Goal: Information Seeking & Learning: Learn about a topic

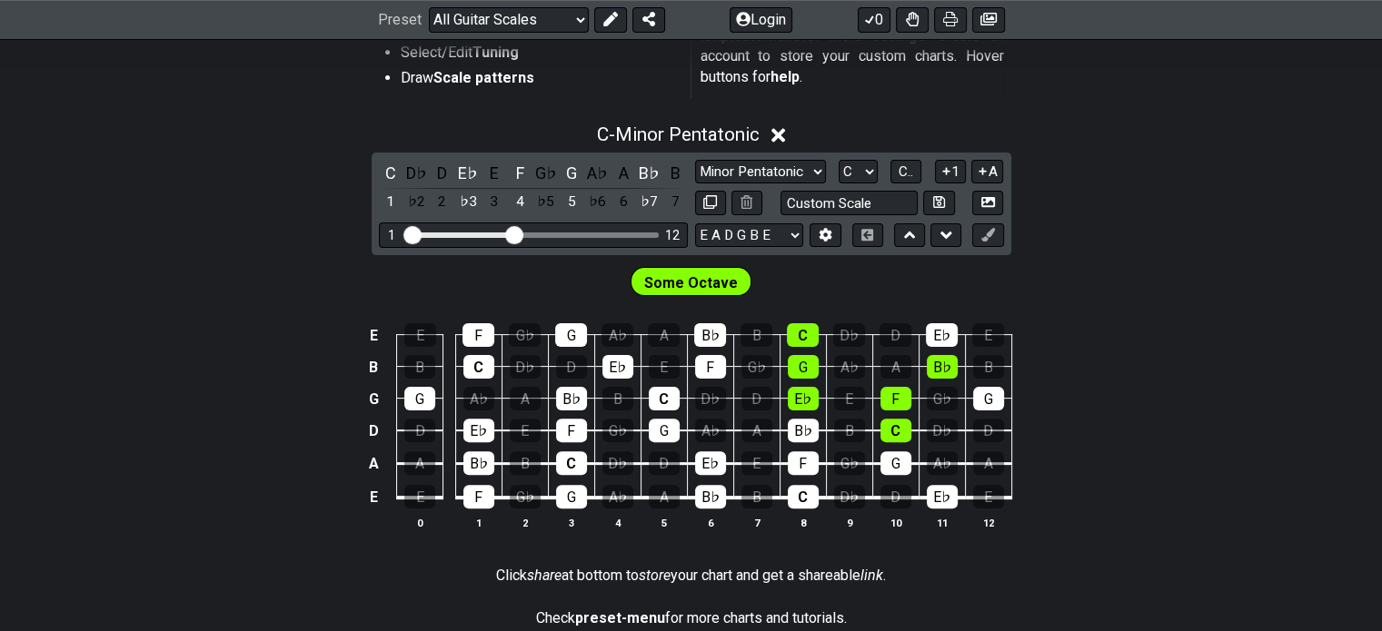
scroll to position [447, 0]
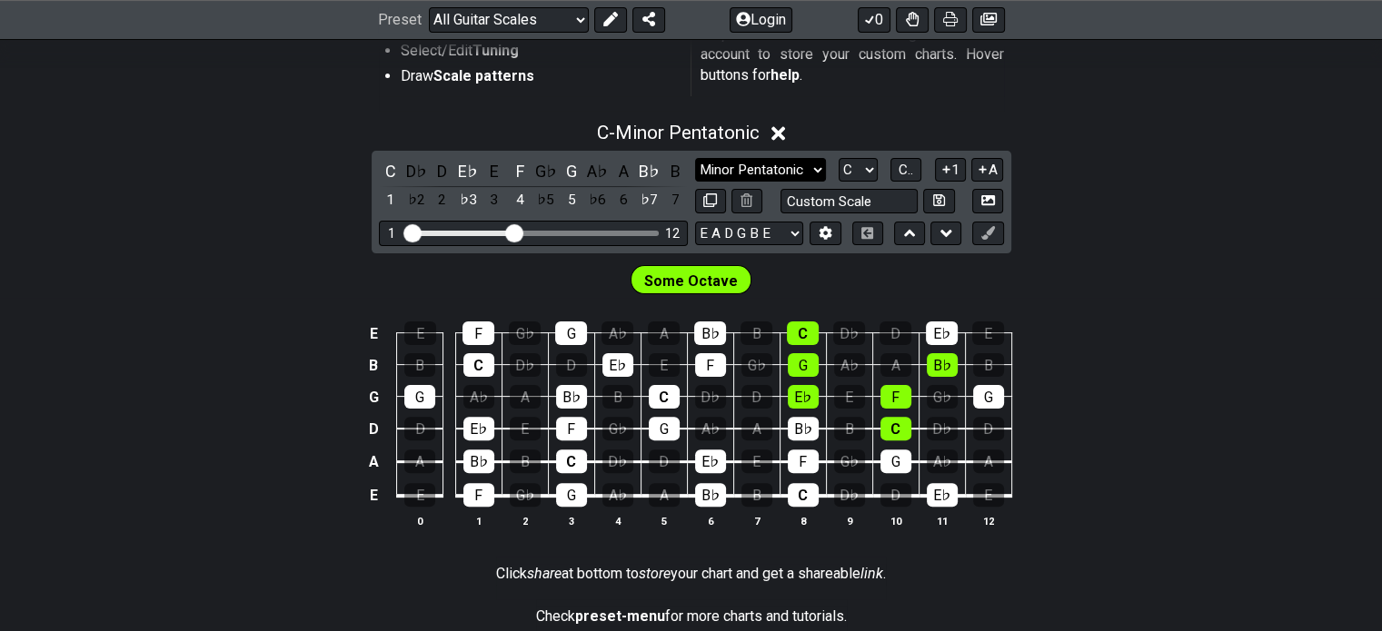
click at [774, 177] on select "Minor Pentatonic Root Minor Pentatonic Major Pentatonic Minor Blues Major Blues…" at bounding box center [760, 170] width 131 height 25
click at [778, 174] on select "Minor Pentatonic Root Minor Pentatonic Major Pentatonic Minor Blues Major Blues…" at bounding box center [760, 170] width 131 height 25
click at [884, 197] on input "text" at bounding box center [849, 201] width 138 height 25
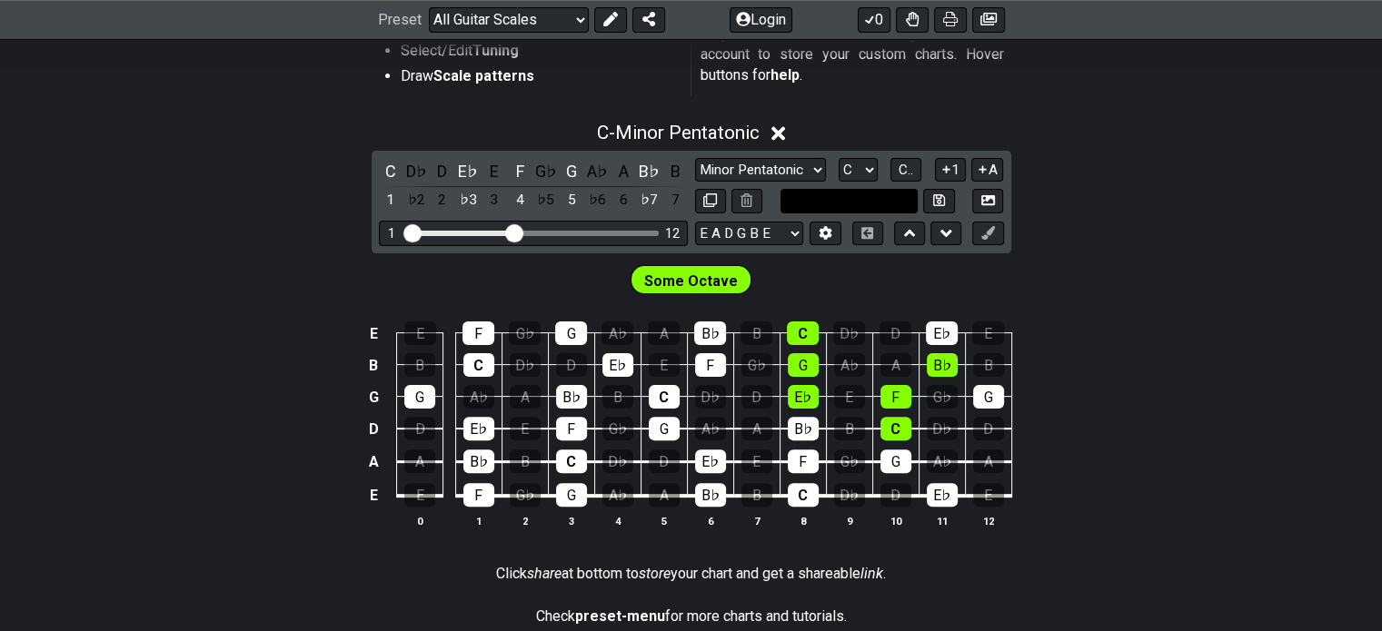
click at [884, 197] on input "text" at bounding box center [849, 201] width 138 height 25
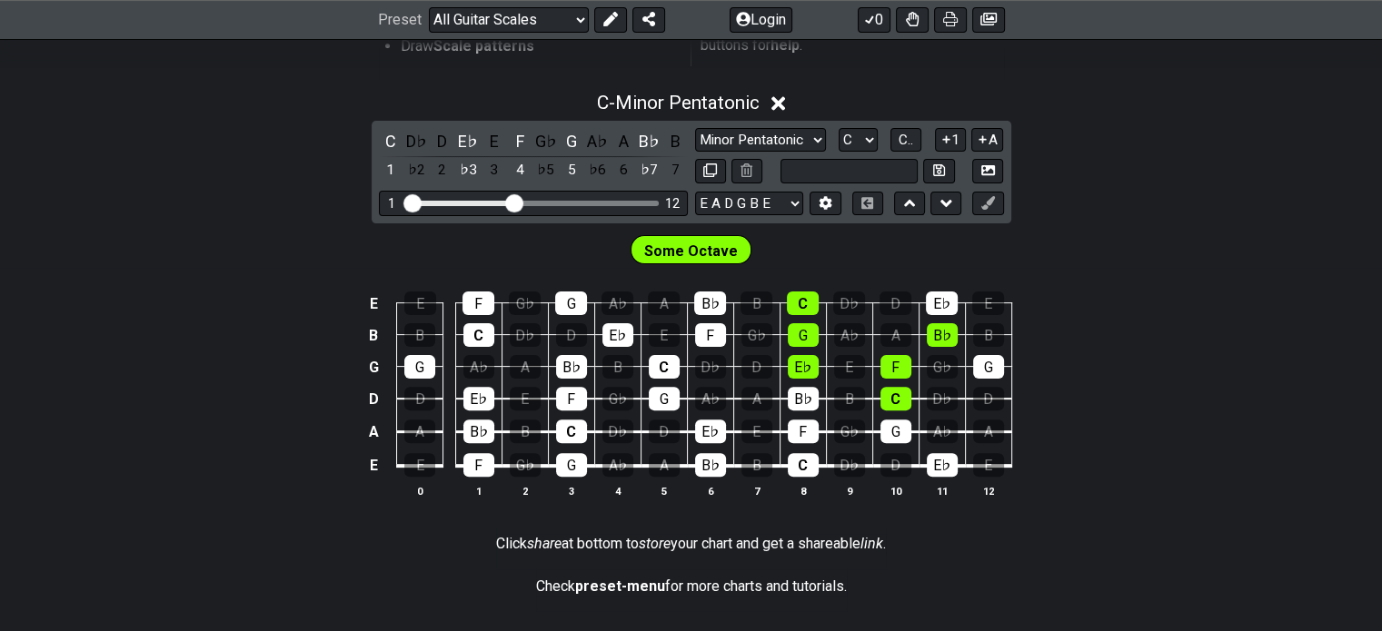
scroll to position [479, 0]
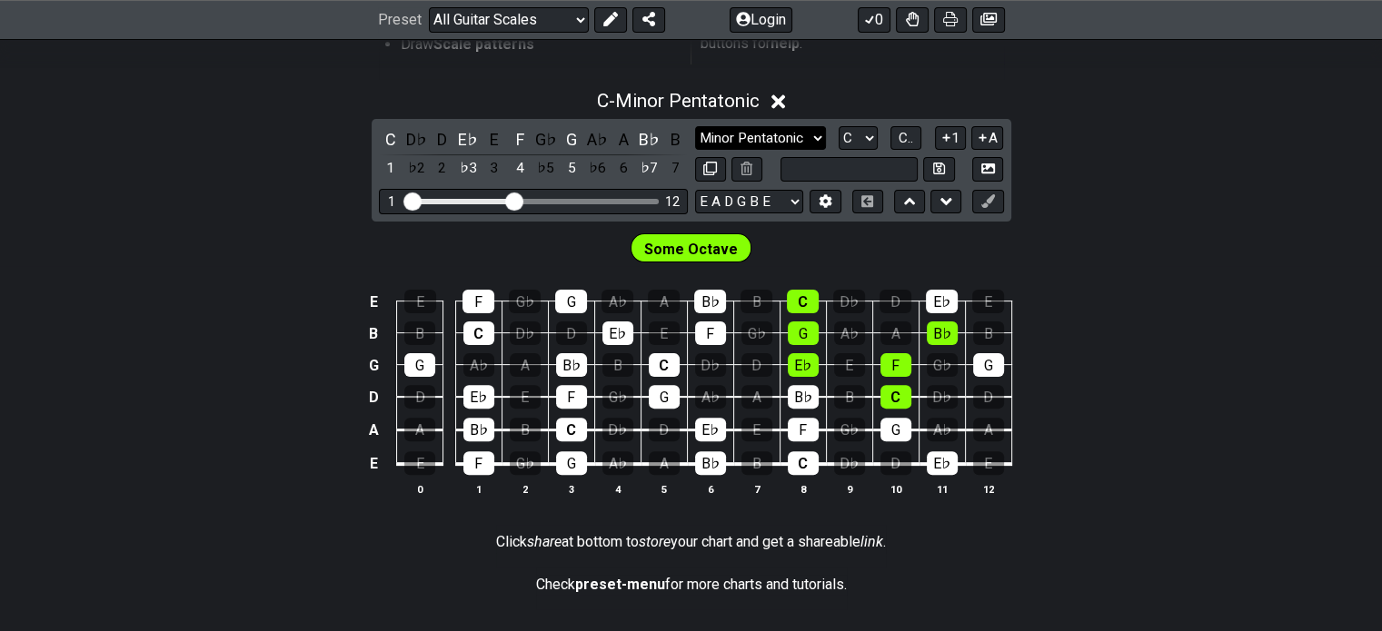
type input "Custom Scale"
click at [797, 131] on select "Minor Pentatonic Root Minor Pentatonic Major Pentatonic Minor Blues Major Blues…" at bounding box center [760, 138] width 131 height 25
select select "Major Pentatonic"
click at [695, 126] on select "Minor Pentatonic Root Minor Pentatonic Major Pentatonic Minor Blues Major Blues…" at bounding box center [760, 138] width 131 height 25
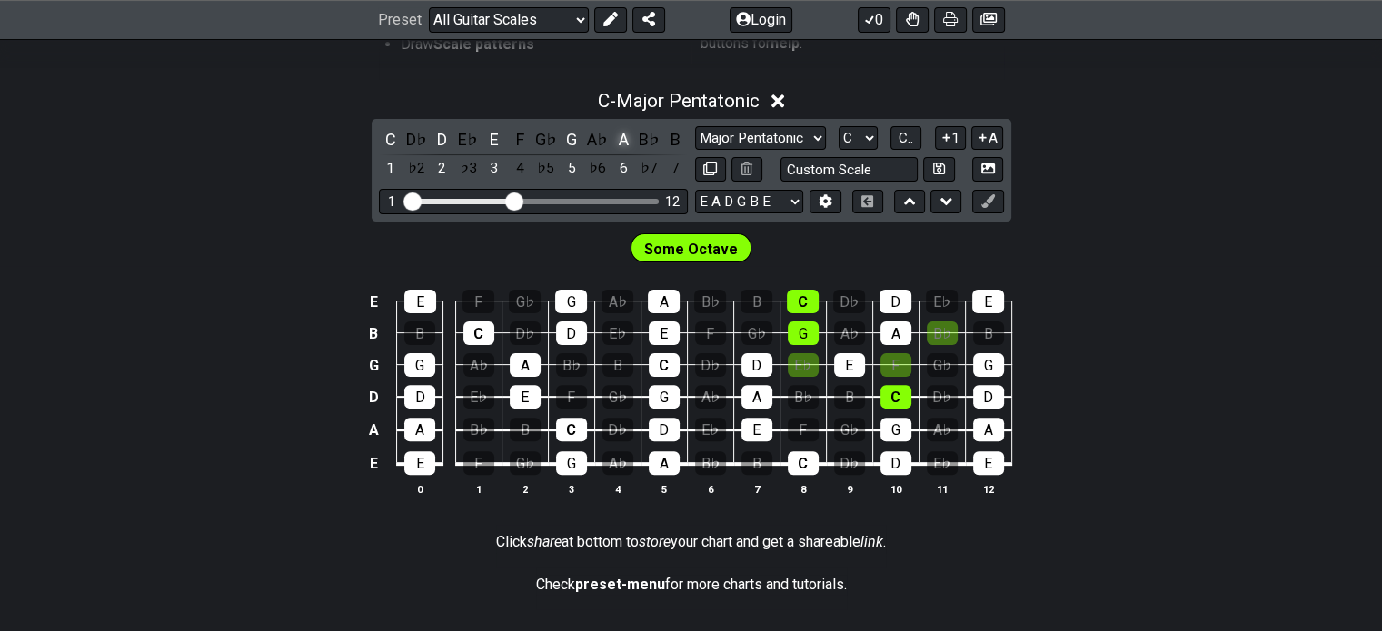
click at [627, 143] on div "A" at bounding box center [623, 139] width 24 height 25
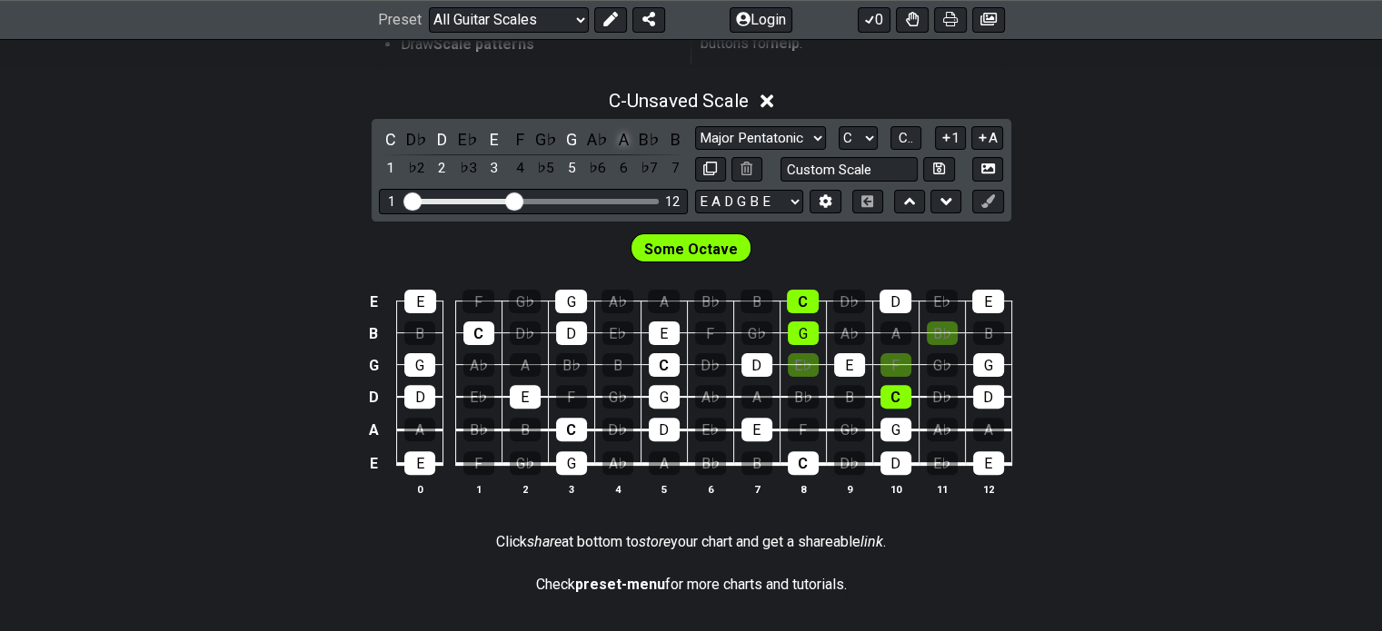
click at [627, 143] on div "A" at bounding box center [623, 139] width 24 height 25
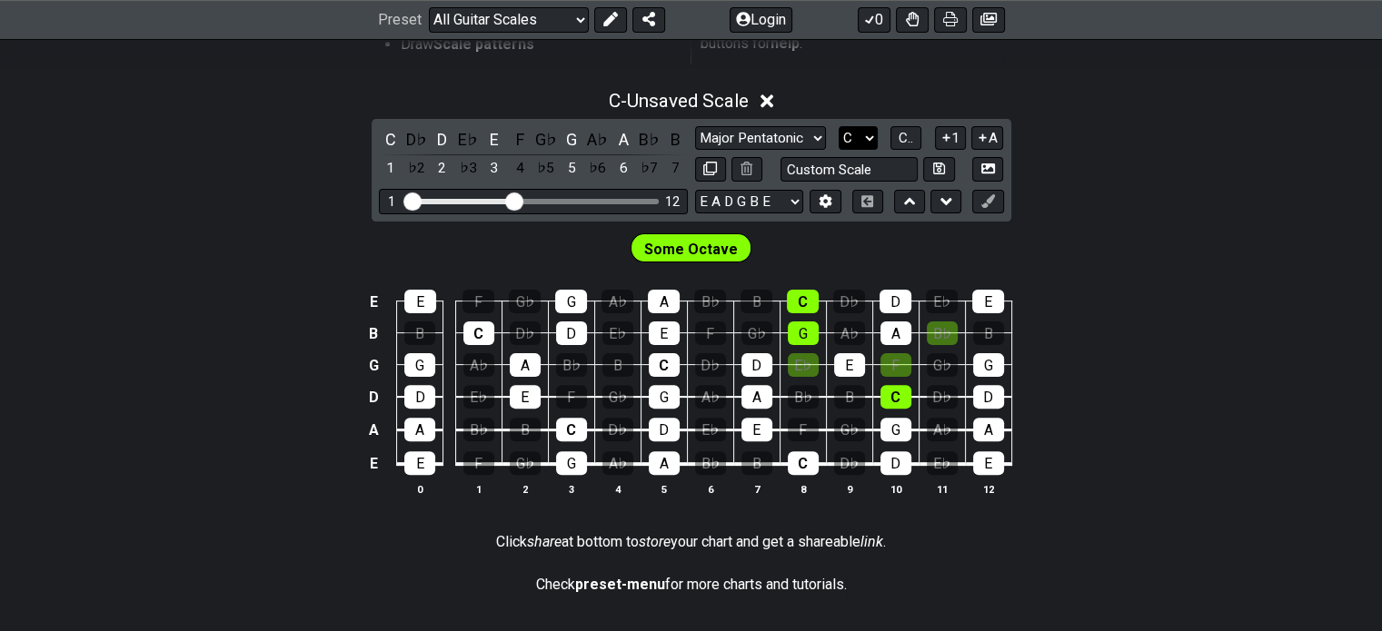
click at [853, 135] on select "A♭ A A♯ B♭ B C C♯ D♭ D D♯ E♭ E F F♯ G♭ G G♯" at bounding box center [857, 138] width 39 height 25
select select "A"
click at [838, 126] on select "A♭ A A♯ B♭ B C C♯ D♭ D D♯ E♭ E F F♯ G♭ G G♯" at bounding box center [857, 138] width 39 height 25
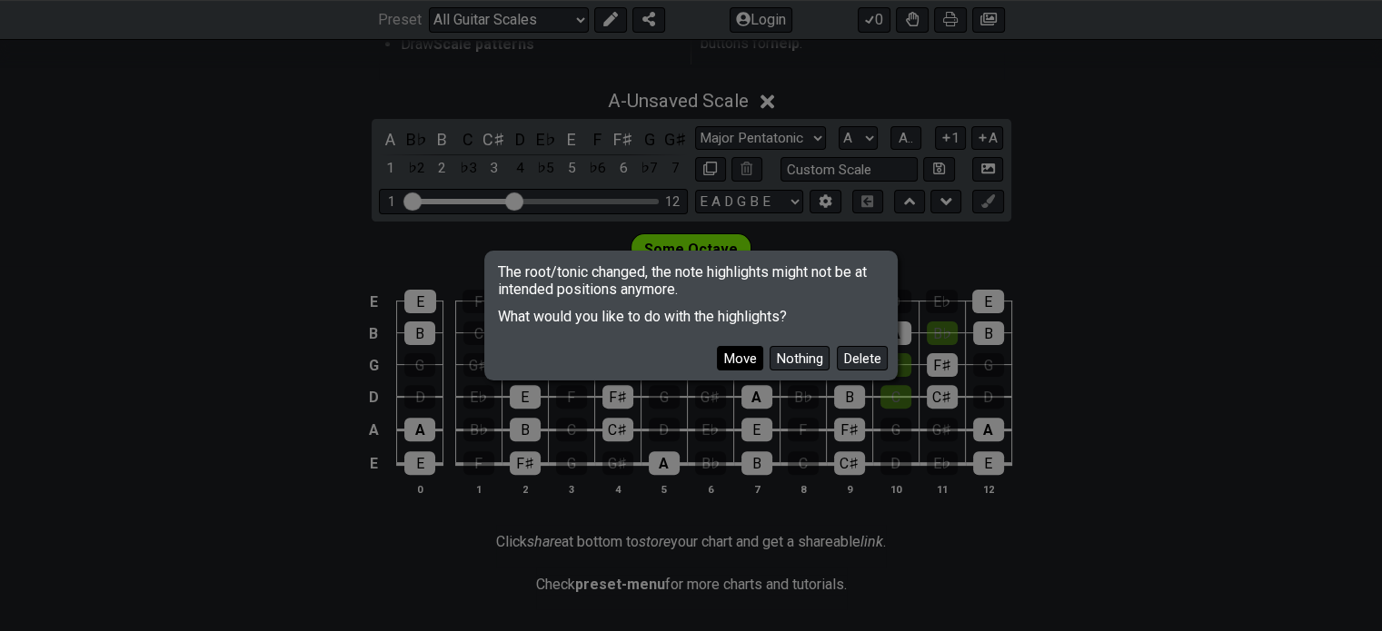
click at [752, 359] on button "Move" at bounding box center [740, 358] width 46 height 25
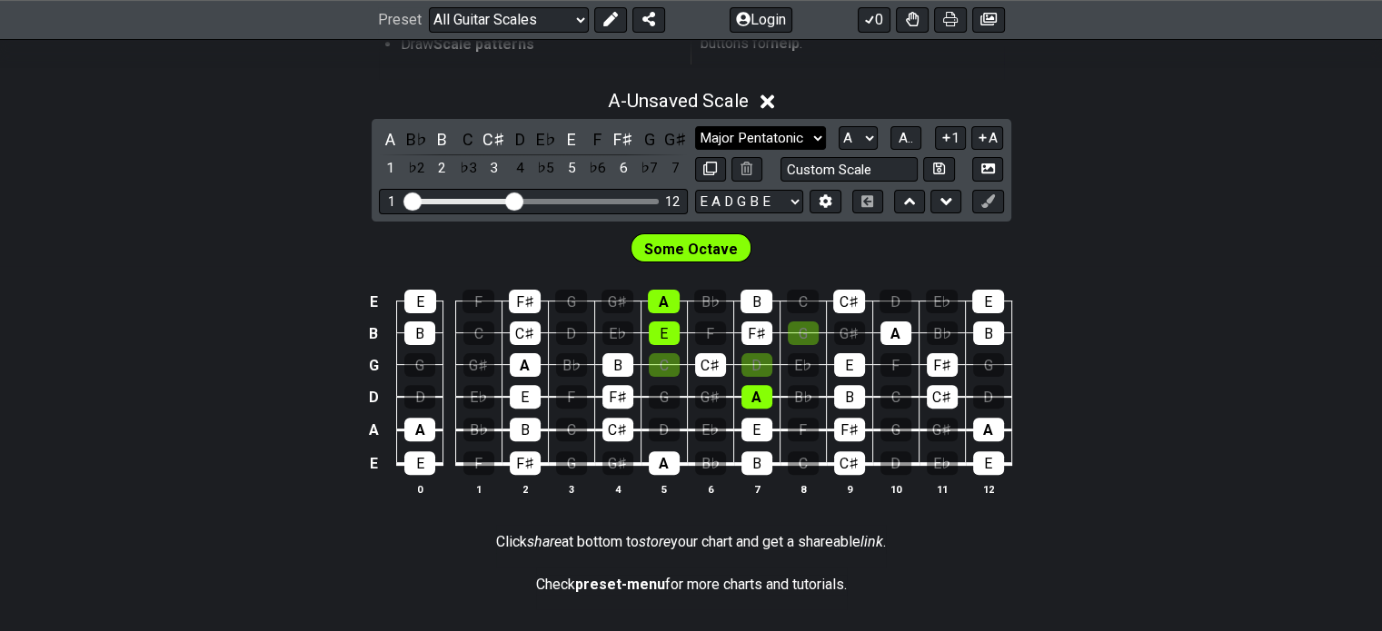
click at [775, 130] on select "Minor Pentatonic Root Minor Pentatonic Major Pentatonic Minor Blues Major Blues…" at bounding box center [760, 138] width 131 height 25
click at [695, 126] on select "Minor Pentatonic Root Minor Pentatonic Major Pentatonic Minor Blues Major Blues…" at bounding box center [760, 138] width 131 height 25
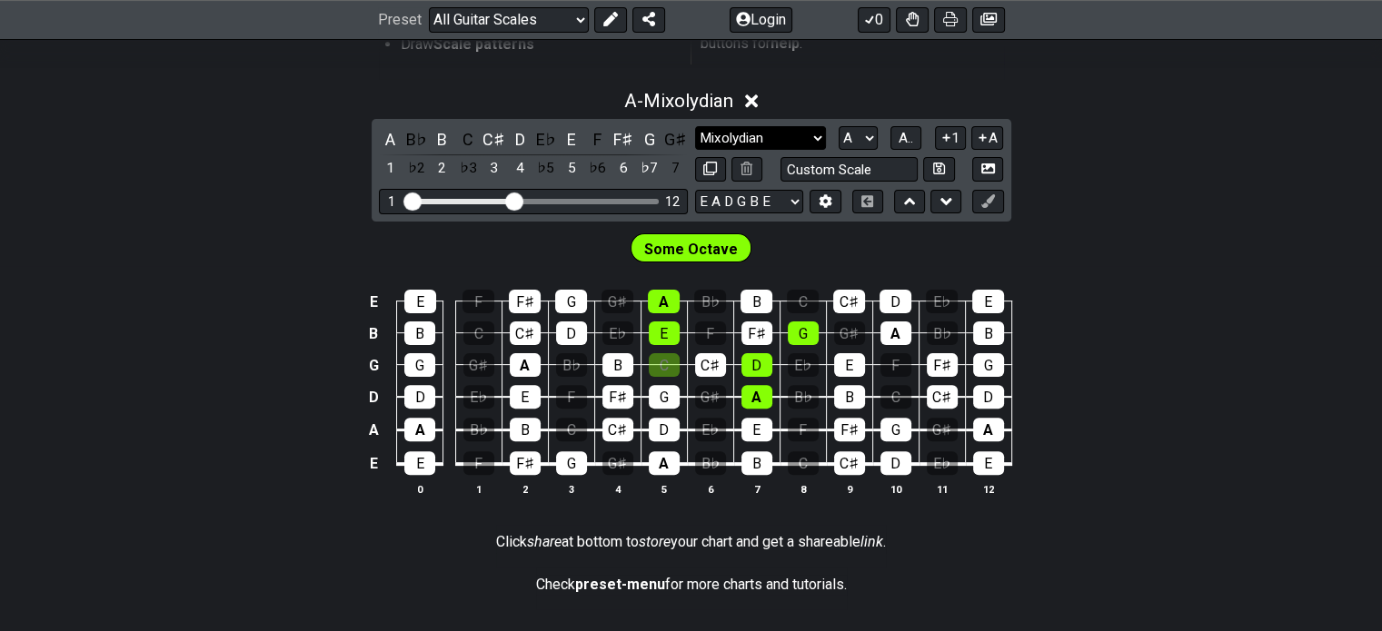
click at [798, 130] on select "Minor Pentatonic Root Minor Pentatonic Major Pentatonic Minor Blues Major Blues…" at bounding box center [760, 138] width 131 height 25
click at [695, 126] on select "Minor Pentatonic Root Minor Pentatonic Major Pentatonic Minor Blues Major Blues…" at bounding box center [760, 138] width 131 height 25
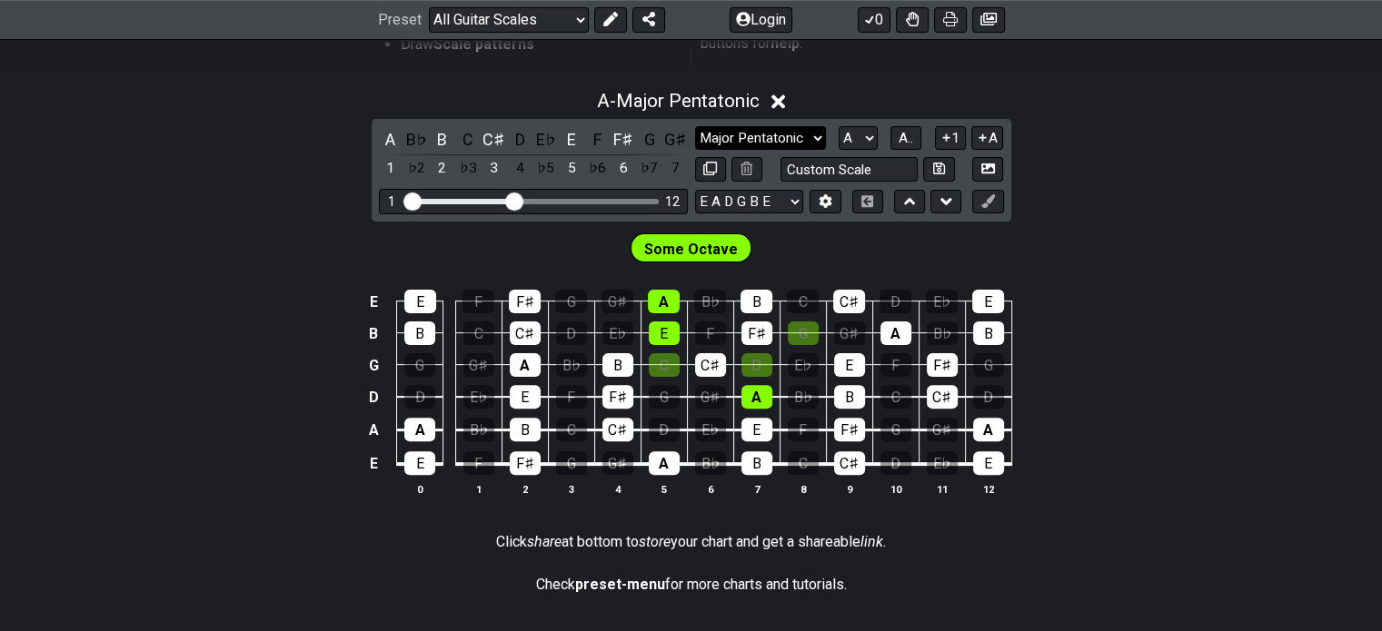
click at [793, 144] on select "Minor Pentatonic Root Minor Pentatonic Major Pentatonic Minor Blues Major Blues…" at bounding box center [760, 138] width 131 height 25
click at [695, 126] on select "Minor Pentatonic Root Minor Pentatonic Major Pentatonic Minor Blues Major Blues…" at bounding box center [760, 138] width 131 height 25
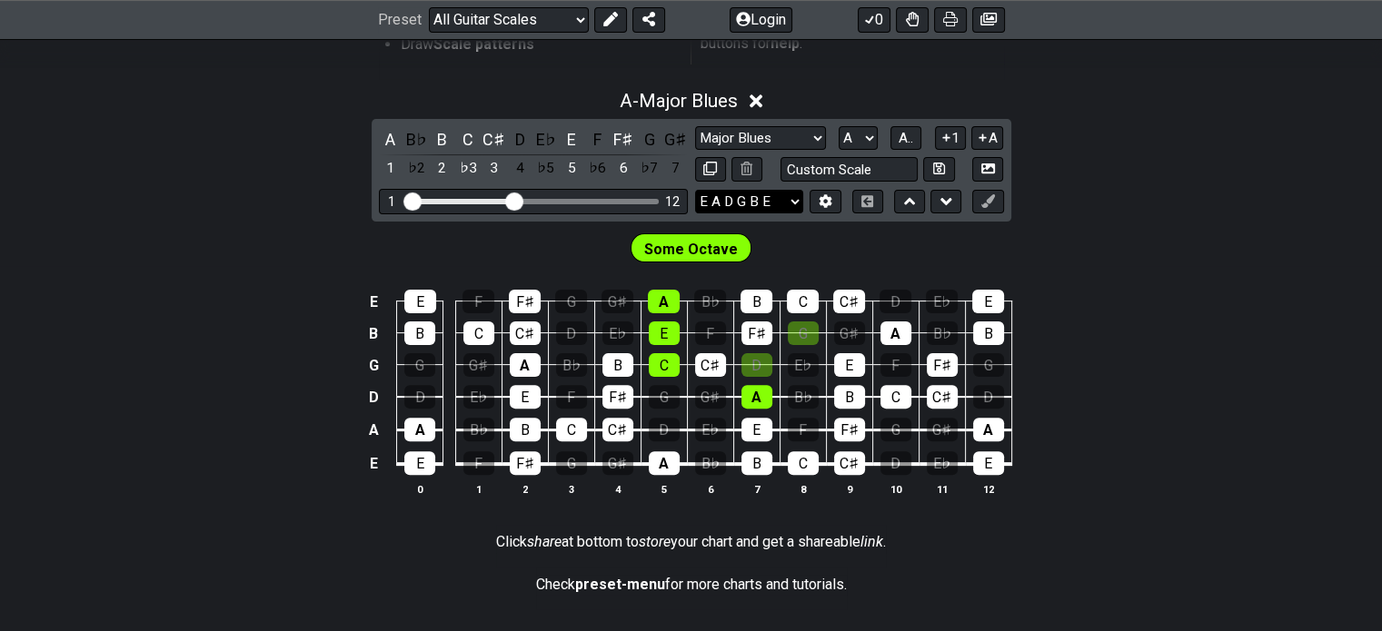
click at [753, 199] on select "E A D G B E E A D G B E E A D G B E B E A D F♯ B A D G C E A D A D G B E E♭ A♭ …" at bounding box center [749, 202] width 108 height 25
click at [798, 144] on select "Minor Pentatonic Root Minor Pentatonic Major Pentatonic Minor Blues Major Blues…" at bounding box center [760, 138] width 131 height 25
click at [695, 126] on select "Minor Pentatonic Root Minor Pentatonic Major Pentatonic Minor Blues Major Blues…" at bounding box center [760, 138] width 131 height 25
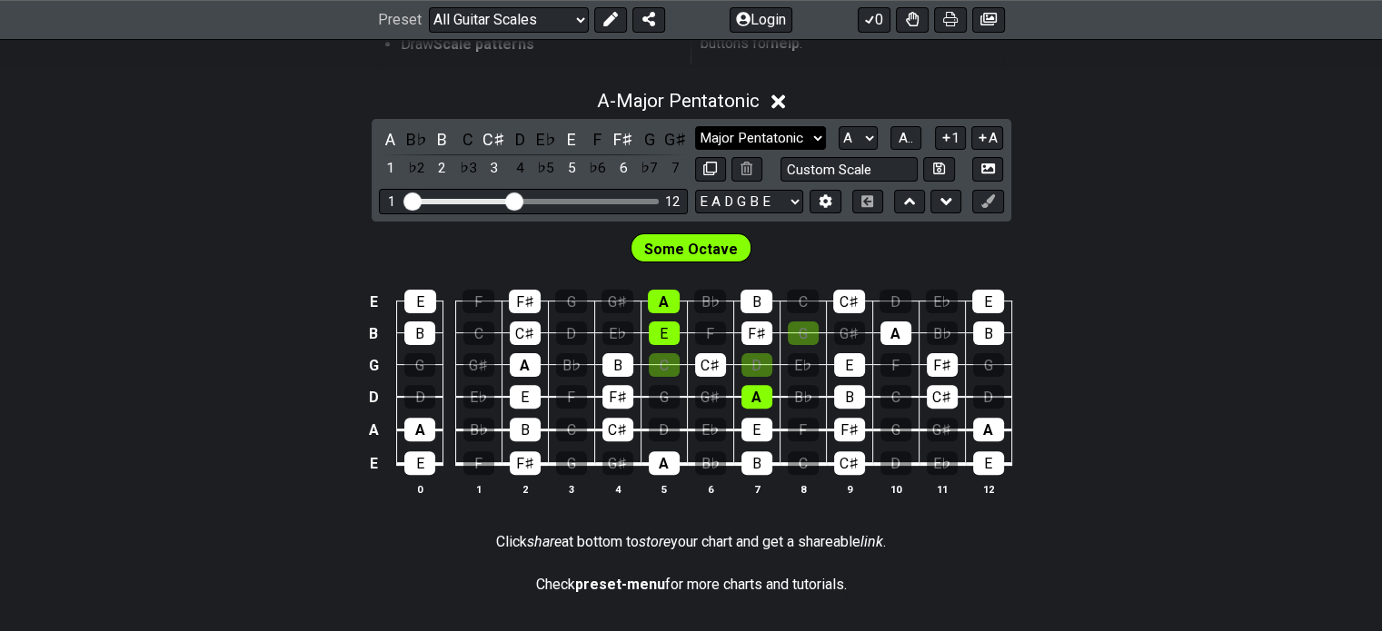
click at [799, 130] on select "Minor Pentatonic Root Minor Pentatonic Major Pentatonic Minor Blues Major Blues…" at bounding box center [760, 138] width 131 height 25
click at [695, 126] on select "Minor Pentatonic Root Minor Pentatonic Major Pentatonic Minor Blues Major Blues…" at bounding box center [760, 138] width 131 height 25
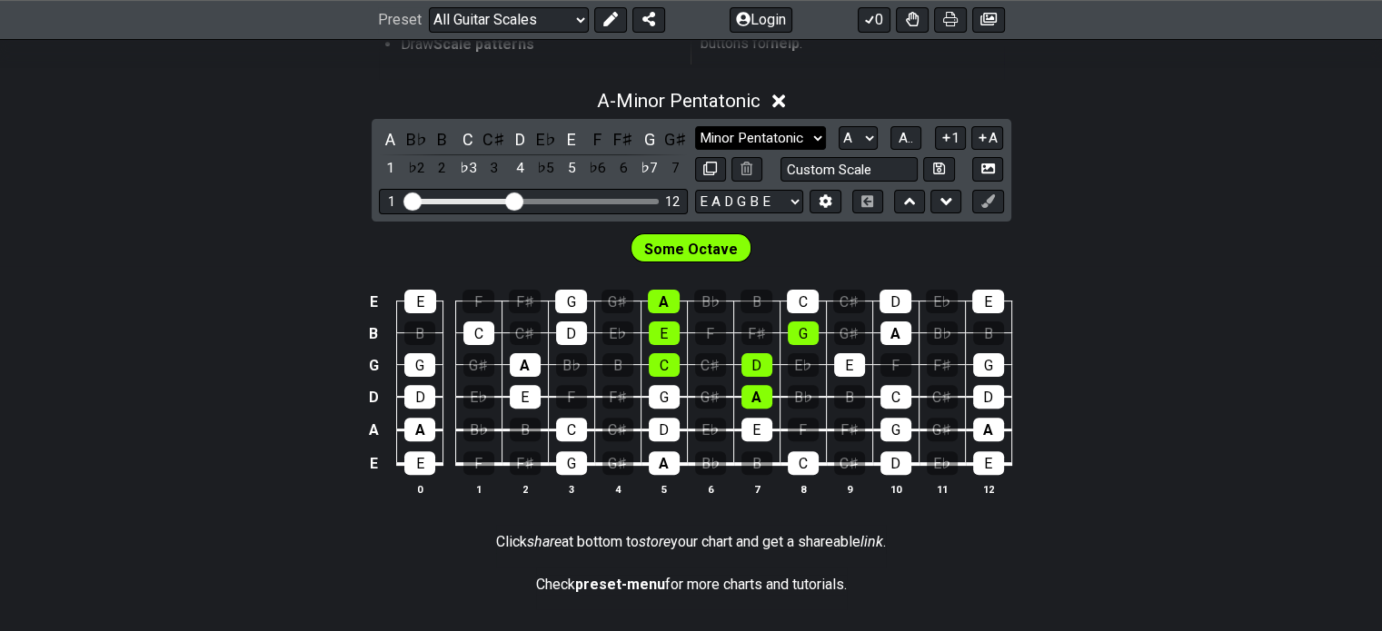
click at [815, 127] on select "Minor Pentatonic Root Minor Pentatonic Major Pentatonic Minor Blues Major Blues…" at bounding box center [760, 138] width 131 height 25
select select "Minor Blues"
click at [695, 126] on select "Minor Pentatonic Root Minor Pentatonic Major Pentatonic Minor Blues Major Blues…" at bounding box center [760, 138] width 131 height 25
